Goal: Task Accomplishment & Management: Use online tool/utility

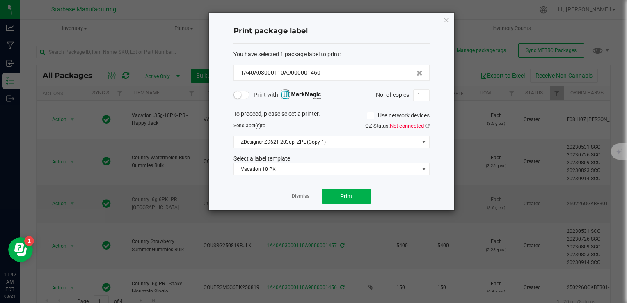
click at [306, 194] on link "Dismiss" at bounding box center [301, 196] width 18 height 7
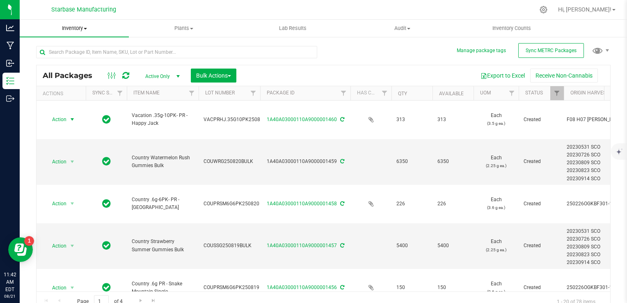
click at [73, 26] on span "Inventory" at bounding box center [74, 28] width 109 height 7
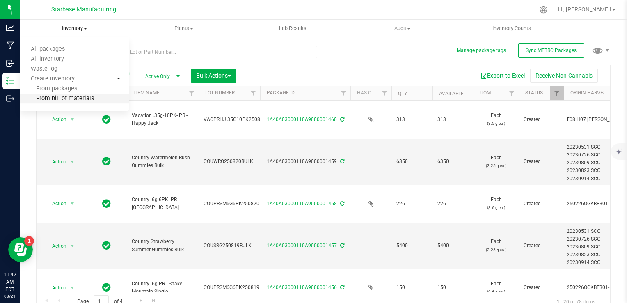
click at [71, 98] on span "From bill of materials" at bounding box center [57, 98] width 74 height 7
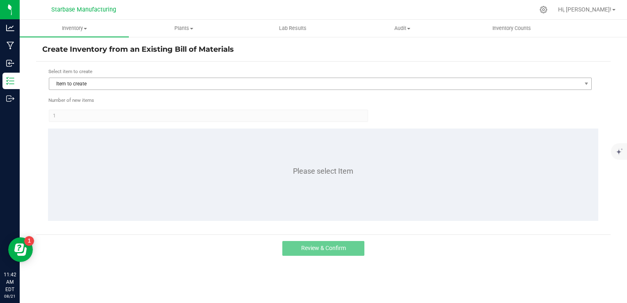
click at [158, 78] on div "Select item to create Item to create" at bounding box center [320, 79] width 544 height 23
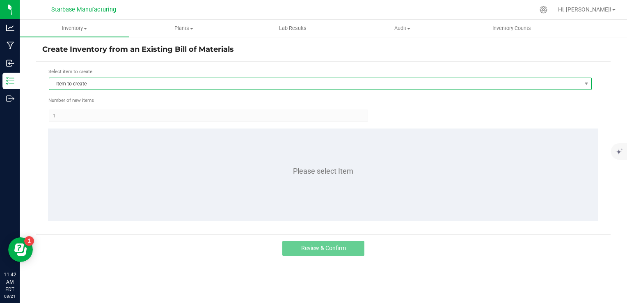
drag, startPoint x: 158, startPoint y: 78, endPoint x: 157, endPoint y: 86, distance: 8.3
click at [157, 86] on span "Item to create" at bounding box center [315, 83] width 532 height 11
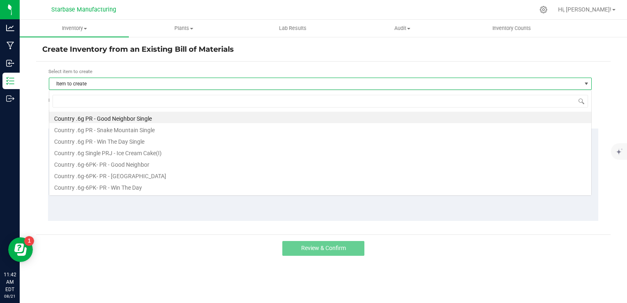
scroll to position [12, 543]
click at [157, 100] on input at bounding box center [320, 101] width 535 height 13
type input "g"
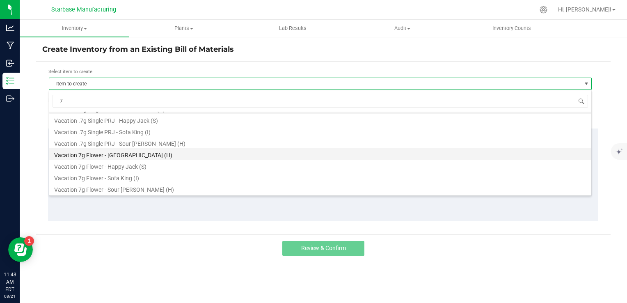
scroll to position [10, 0]
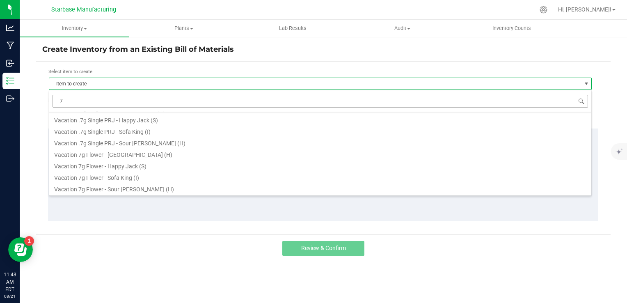
click at [152, 100] on input "7" at bounding box center [320, 101] width 535 height 13
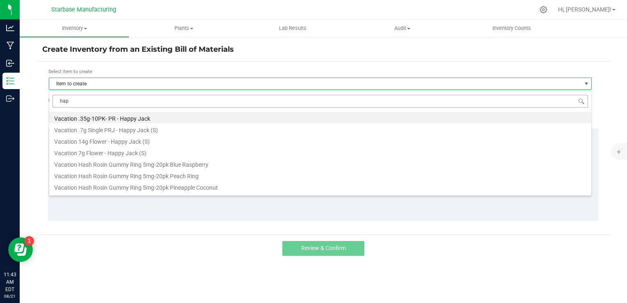
type input "happ"
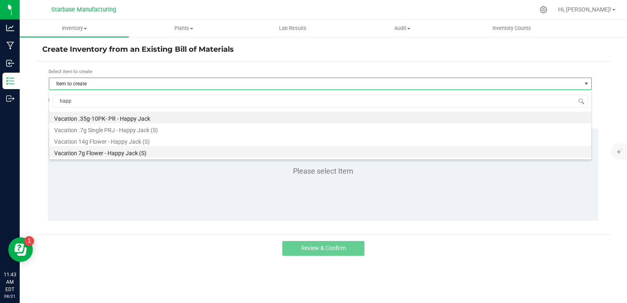
click at [141, 151] on li "Vacation 7g Flower - Happy Jack (S)" at bounding box center [320, 151] width 542 height 11
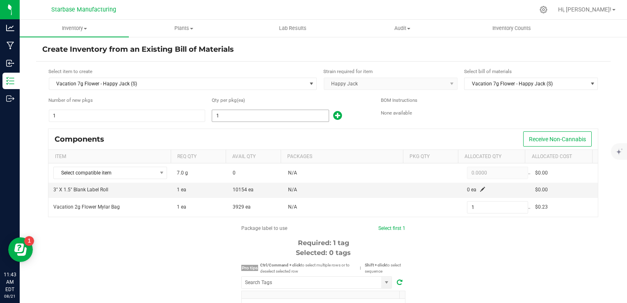
click at [280, 119] on input "1" at bounding box center [270, 115] width 116 height 11
type input "19"
type input "199"
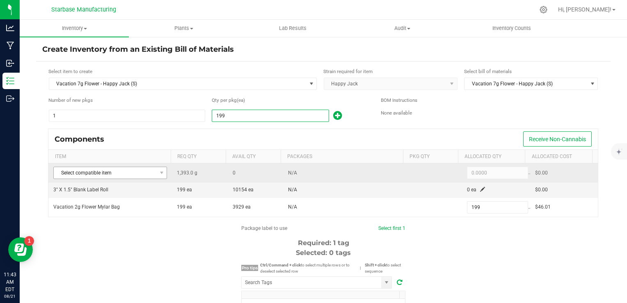
type input "199"
click at [144, 174] on span "Select compatible item" at bounding box center [105, 172] width 103 height 11
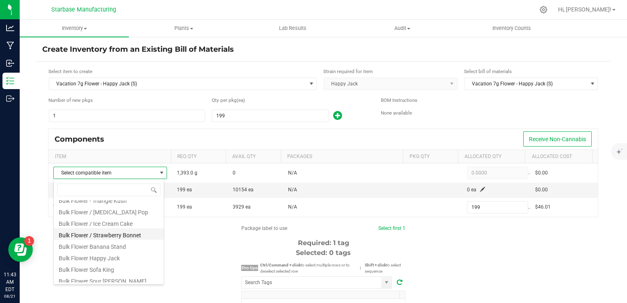
scroll to position [136, 0]
click at [121, 253] on li "Bulk Flower Happy Jack" at bounding box center [109, 253] width 110 height 11
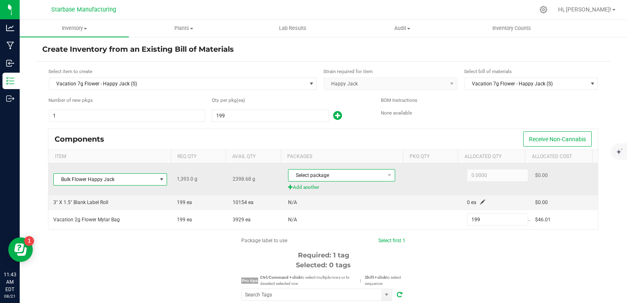
click at [349, 175] on span "Select package" at bounding box center [336, 174] width 96 height 11
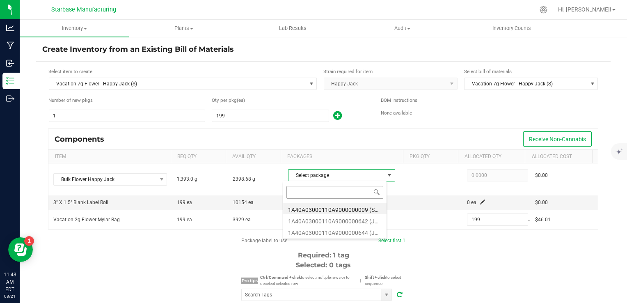
scroll to position [12, 104]
click at [345, 217] on li "1A40A03000110A9000000642 (JH250627)" at bounding box center [334, 219] width 103 height 11
type input "1,393.0000"
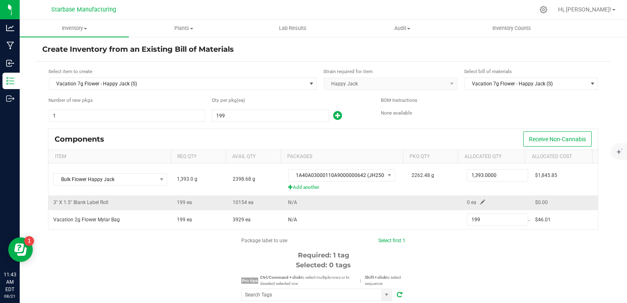
click at [480, 201] on span at bounding box center [482, 201] width 5 height 5
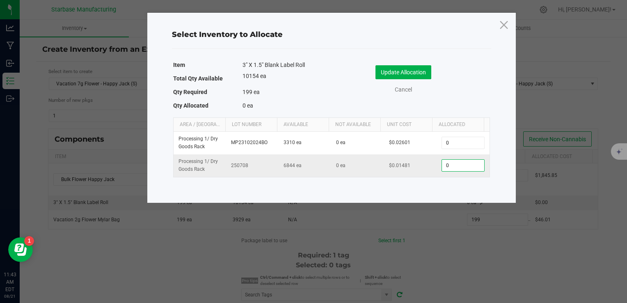
click at [442, 168] on input "0" at bounding box center [463, 165] width 42 height 11
type input "199"
click at [427, 71] on button "Update Allocation" at bounding box center [403, 72] width 56 height 14
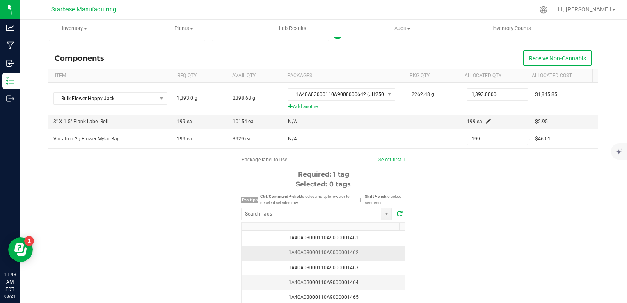
scroll to position [82, 0]
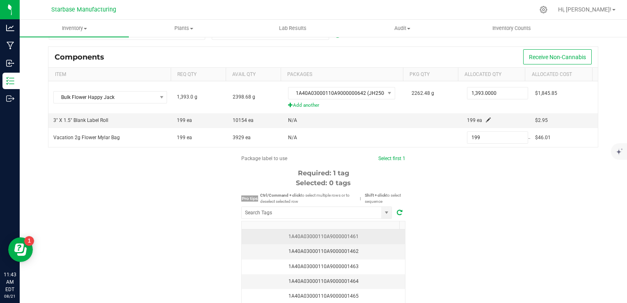
click at [361, 237] on div "1A40A03000110A9000001461" at bounding box center [323, 237] width 153 height 8
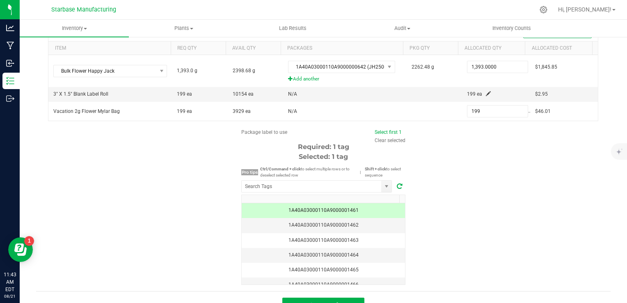
scroll to position [122, 0]
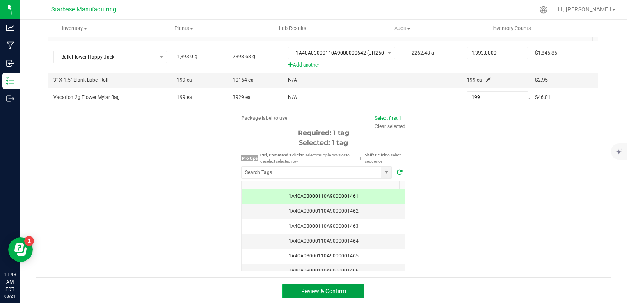
click at [346, 287] on button "Review & Confirm" at bounding box center [323, 290] width 82 height 15
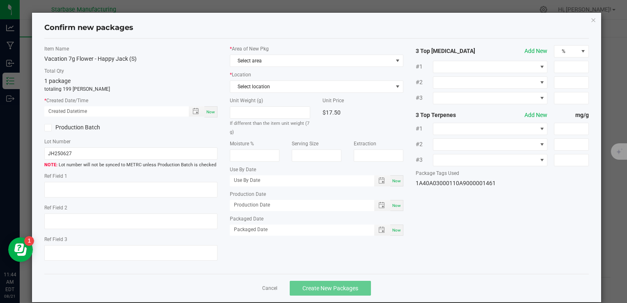
click at [207, 108] on div "Now" at bounding box center [210, 111] width 13 height 11
type input "[DATE] 11:44 AM"
click at [80, 151] on input "JH250627" at bounding box center [130, 153] width 173 height 12
paste input "VACHJ7G250804"
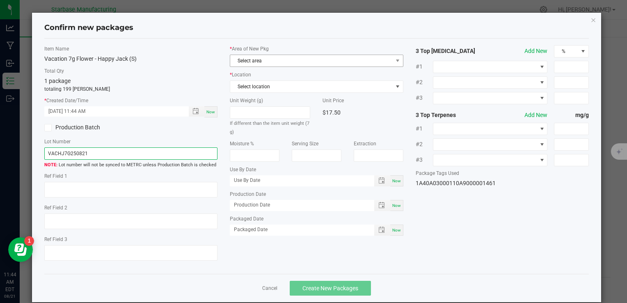
type input "VACHJ7G250821"
click at [303, 55] on span "Select area" at bounding box center [311, 60] width 162 height 11
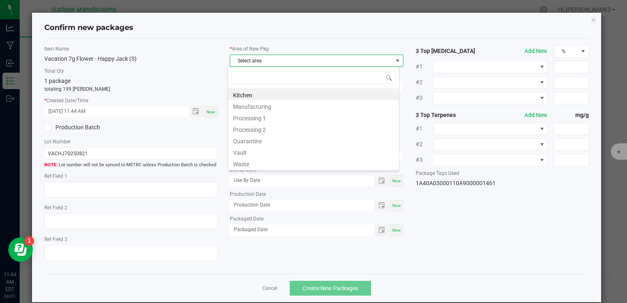
scroll to position [12, 171]
click at [260, 152] on li "Vault" at bounding box center [313, 151] width 171 height 11
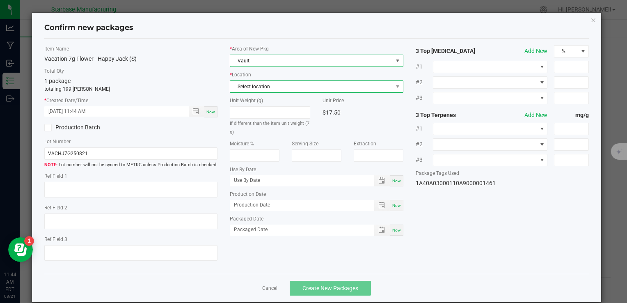
click at [263, 89] on span "Select location" at bounding box center [311, 86] width 162 height 11
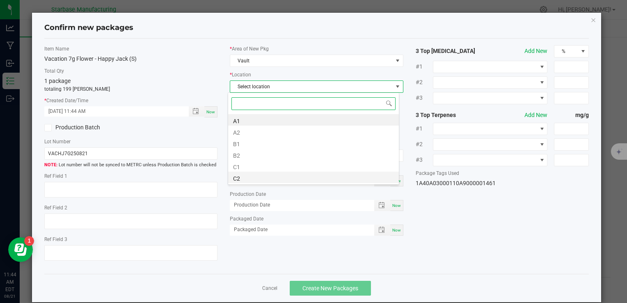
click at [265, 176] on li "C2" at bounding box center [313, 176] width 171 height 11
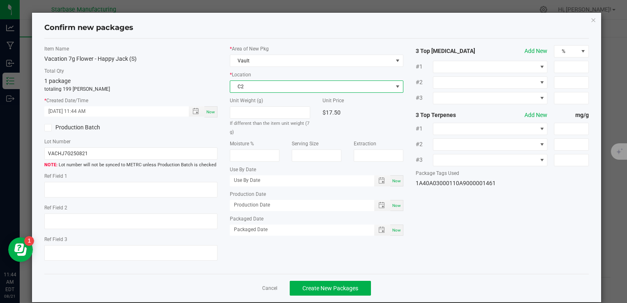
click at [390, 207] on div "Now" at bounding box center [396, 205] width 13 height 11
type input "[DATE]"
click at [395, 239] on div "Item Name Vacation 7g Flower - Happy Jack (S) Total Qty 1 package totaling 199 …" at bounding box center [316, 156] width 557 height 222
click at [392, 228] on span "Now" at bounding box center [396, 230] width 9 height 5
type input "[DATE]"
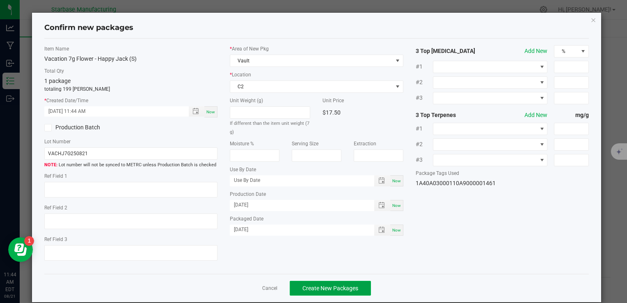
click at [335, 283] on button "Create New Packages" at bounding box center [330, 288] width 81 height 15
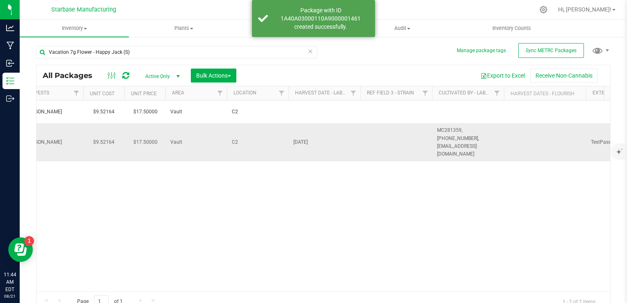
click at [299, 138] on span "[DATE]" at bounding box center [324, 142] width 62 height 8
click at [299, 136] on input "[DATE]" at bounding box center [322, 142] width 69 height 13
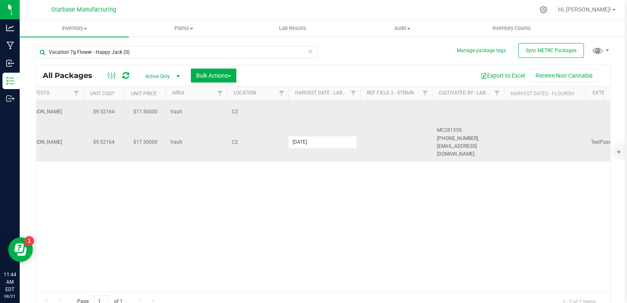
click at [319, 112] on td at bounding box center [324, 111] width 72 height 23
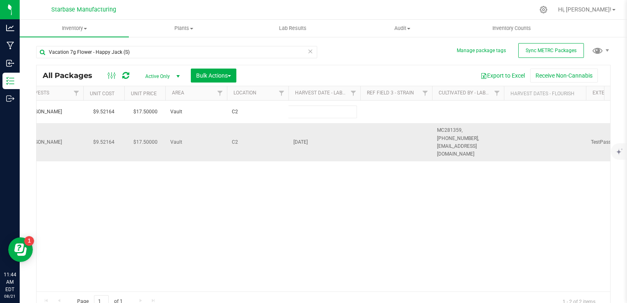
type input "[DATE]"
click at [485, 133] on div "All Packages Active Only Active Only Lab Samples Locked All External Internal B…" at bounding box center [323, 188] width 574 height 247
click at [485, 133] on span "MC281359, [PHONE_NUMBER], [EMAIL_ADDRESS][DOMAIN_NAME]" at bounding box center [468, 142] width 62 height 32
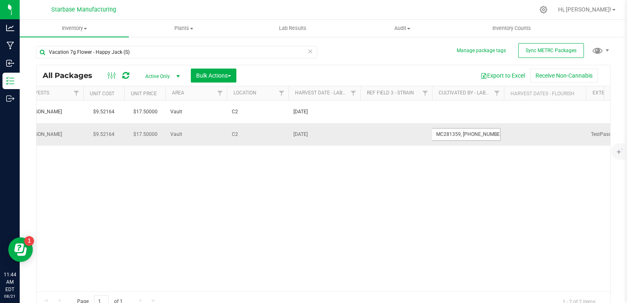
click at [485, 132] on input "MC281359, [PHONE_NUMBER], [EMAIL_ADDRESS][DOMAIN_NAME]" at bounding box center [466, 134] width 69 height 13
click at [484, 132] on input "MC281359, [PHONE_NUMBER], [EMAIL_ADDRESS][DOMAIN_NAME]" at bounding box center [466, 134] width 69 height 13
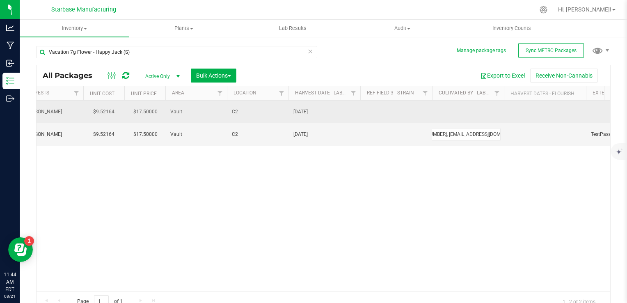
click at [452, 109] on td at bounding box center [468, 111] width 72 height 23
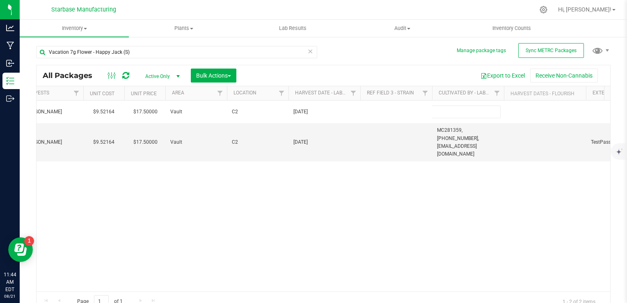
type input "MC281359, [PHONE_NUMBER], [EMAIL_ADDRESS][DOMAIN_NAME]"
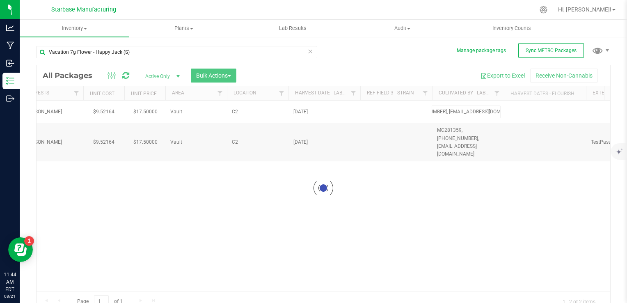
drag, startPoint x: 398, startPoint y: 197, endPoint x: 382, endPoint y: 206, distance: 18.2
click at [383, 206] on div "Loading... All Packages Active Only Active Only Lab Samples Locked All External…" at bounding box center [323, 188] width 574 height 247
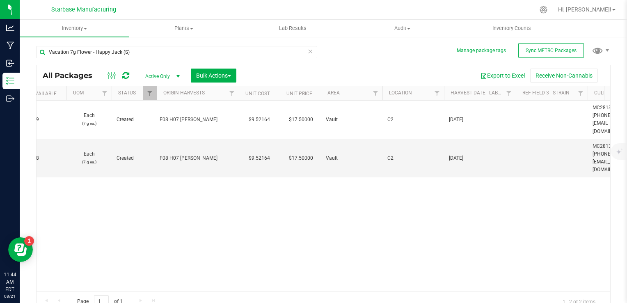
scroll to position [0, 0]
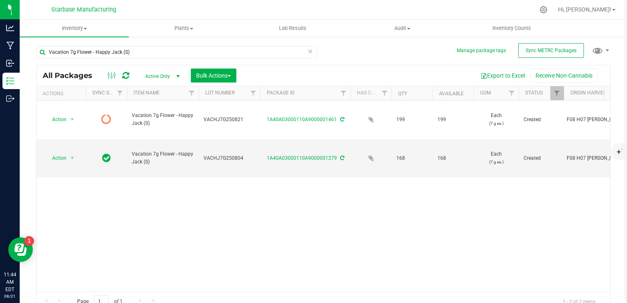
click at [211, 201] on div "Action Action Edit attributes Global inventory Lock package Print package label…" at bounding box center [323, 195] width 573 height 191
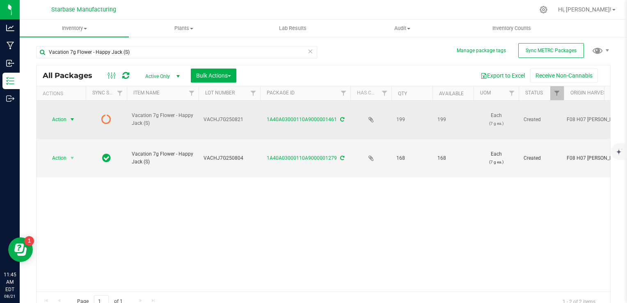
click at [60, 114] on span "Action" at bounding box center [56, 119] width 22 height 11
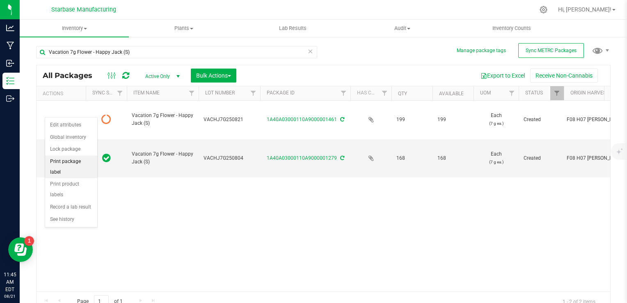
click at [83, 161] on li "Print package label" at bounding box center [71, 166] width 52 height 23
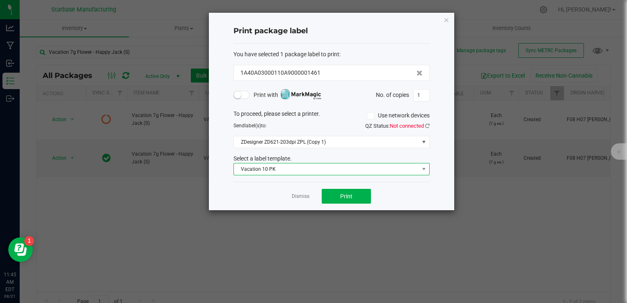
click at [301, 168] on span "Vacation 10 PK" at bounding box center [326, 168] width 185 height 11
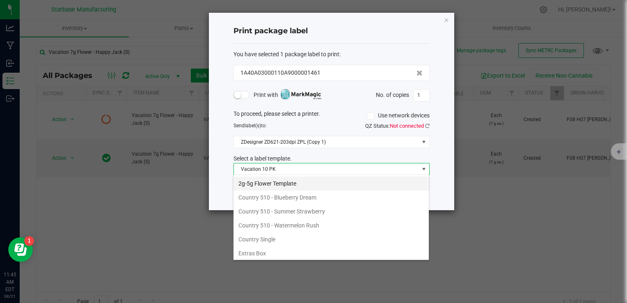
click at [306, 180] on li "2g-5g Flower Template" at bounding box center [330, 183] width 195 height 14
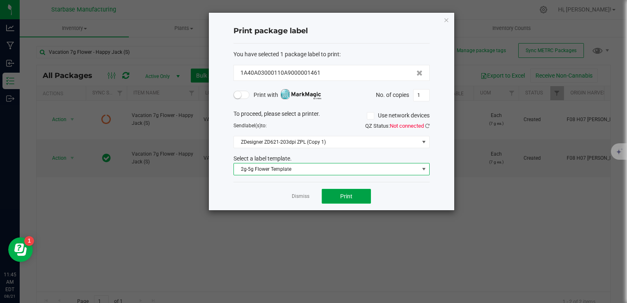
click at [355, 193] on button "Print" at bounding box center [346, 196] width 49 height 15
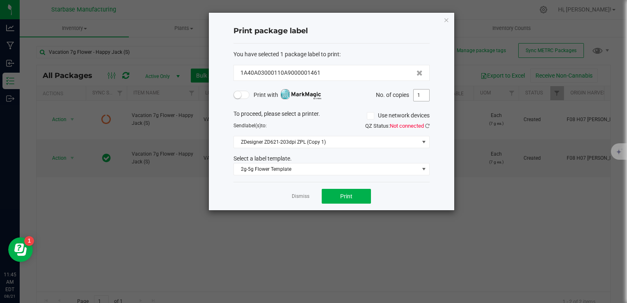
click at [423, 99] on input "1" at bounding box center [421, 94] width 16 height 11
type input "200"
click at [356, 194] on button "Print" at bounding box center [346, 196] width 49 height 15
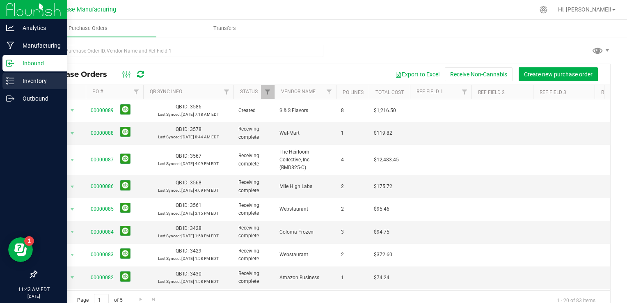
click at [9, 82] on icon at bounding box center [10, 81] width 8 height 8
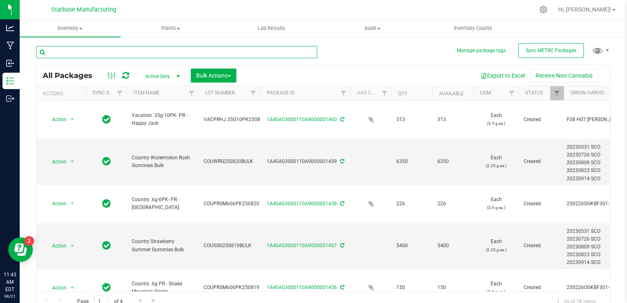
click at [135, 54] on input "text" at bounding box center [176, 52] width 281 height 12
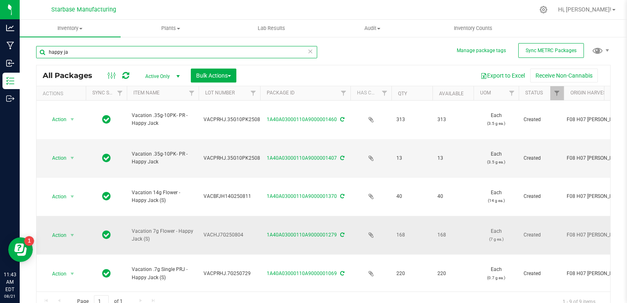
type input "happy ja"
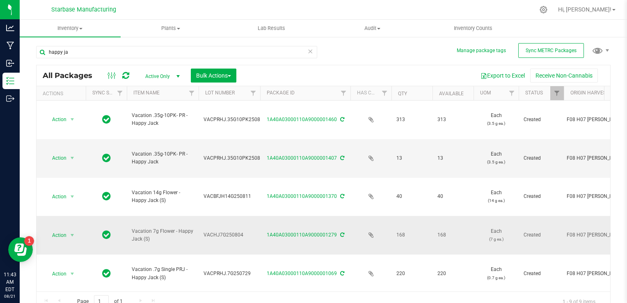
click at [222, 231] on span "VACHJ7G250804" at bounding box center [229, 235] width 52 height 8
click at [222, 228] on input "VACHJ7G250804" at bounding box center [227, 234] width 59 height 13
